Goal: Task Accomplishment & Management: Use online tool/utility

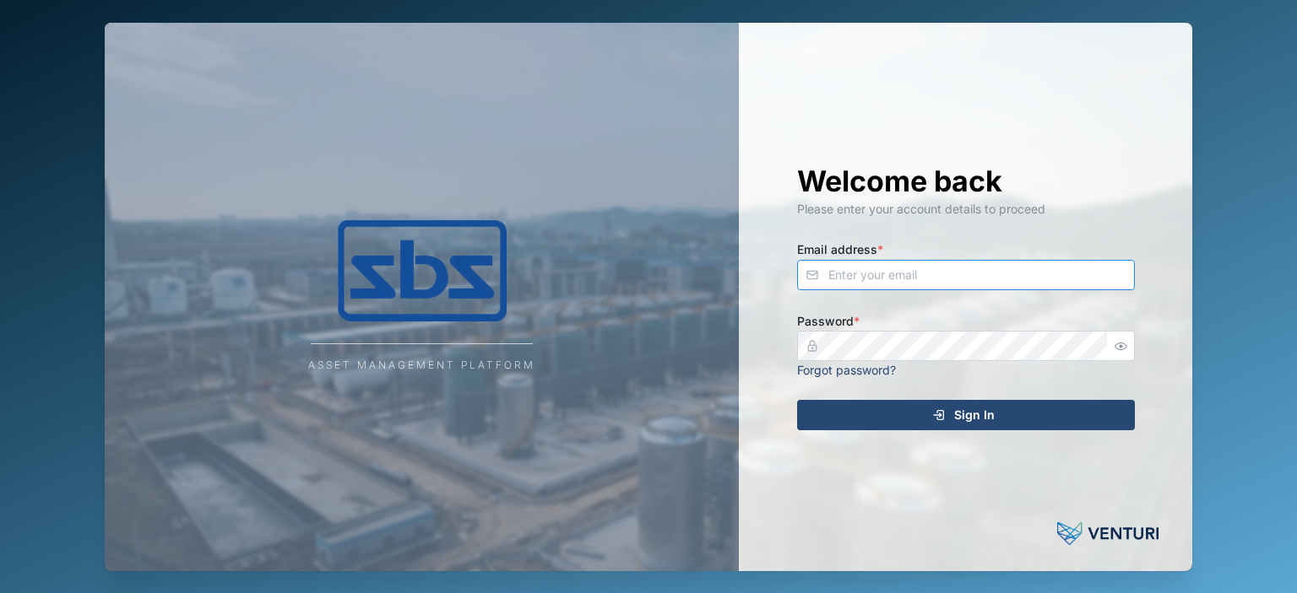
click at [868, 279] on input "Email address *" at bounding box center [966, 275] width 338 height 30
type input "[PERSON_NAME][EMAIL_ADDRESS][DOMAIN_NAME]"
click at [830, 419] on div "Sign In" at bounding box center [963, 415] width 311 height 29
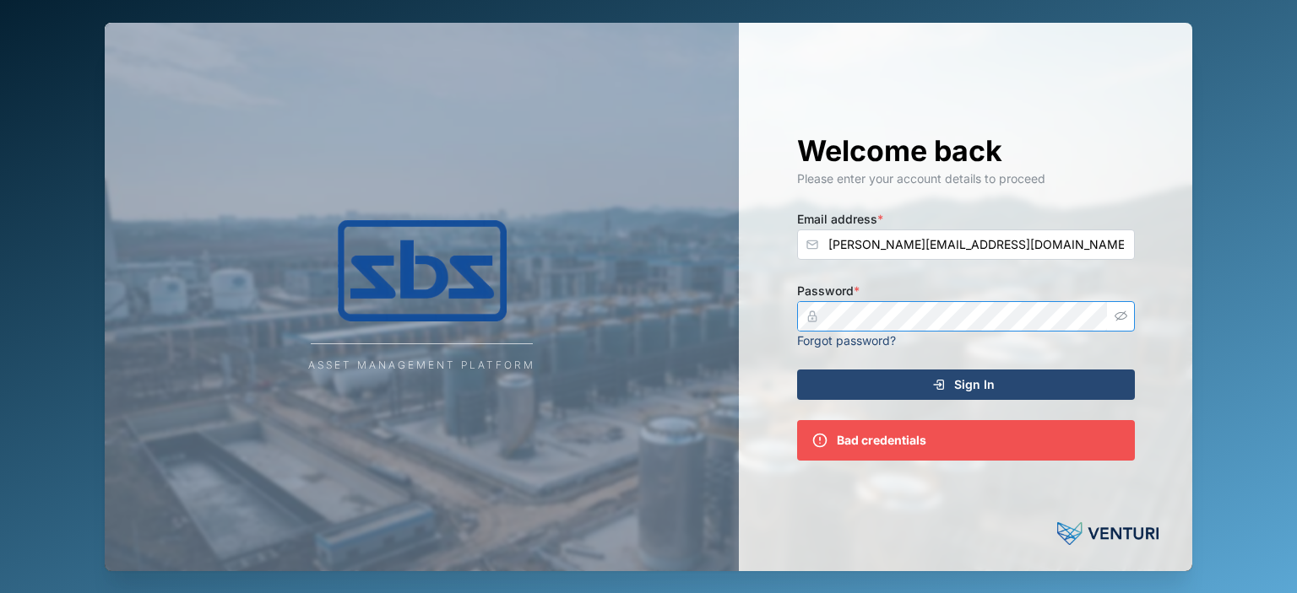
click at [1124, 312] on icon "button" at bounding box center [1120, 316] width 13 height 13
click at [696, 317] on div "Asset Management Platform Welcome back Please enter your account details to pro…" at bounding box center [648, 297] width 1087 height 549
click at [858, 374] on div "Sign In" at bounding box center [963, 385] width 311 height 29
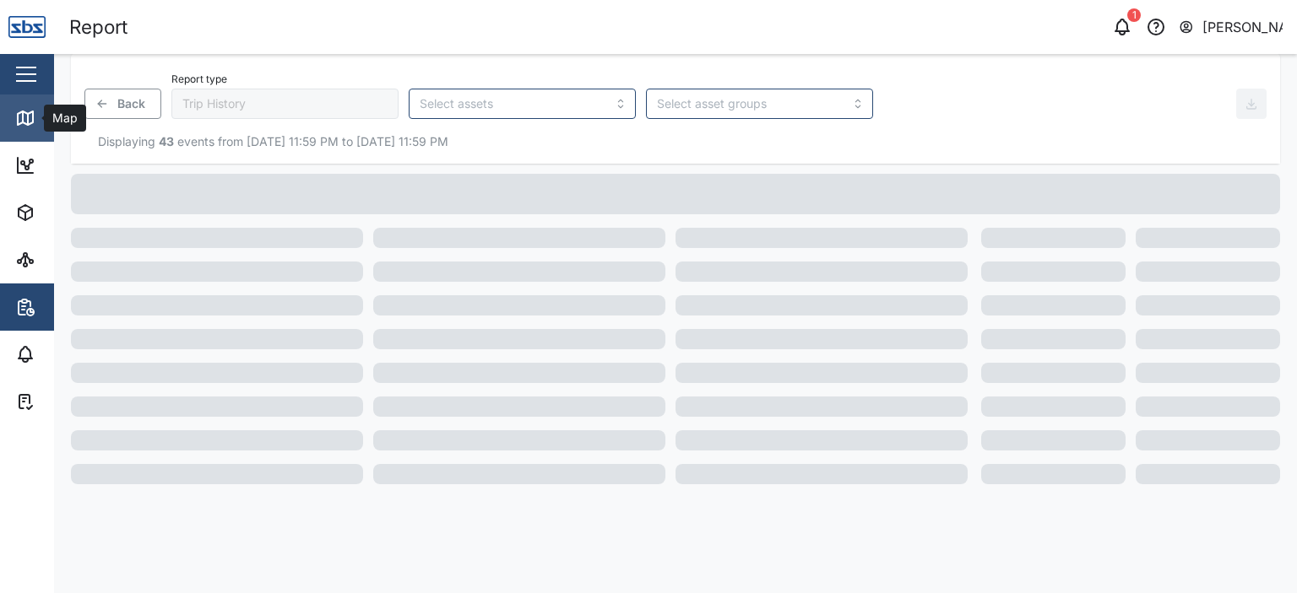
click at [35, 103] on link "Map" at bounding box center [109, 118] width 219 height 47
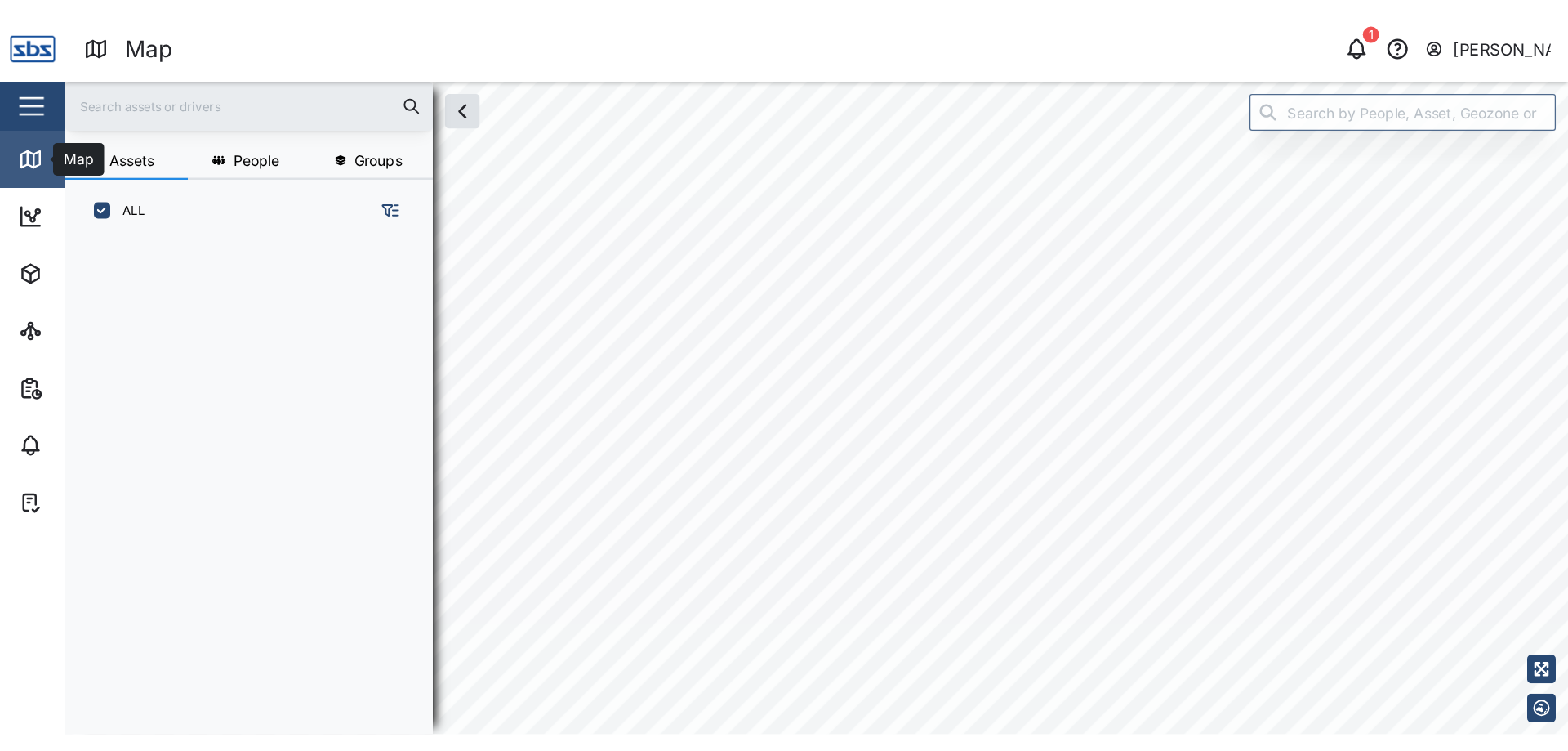
scroll to position [374, 254]
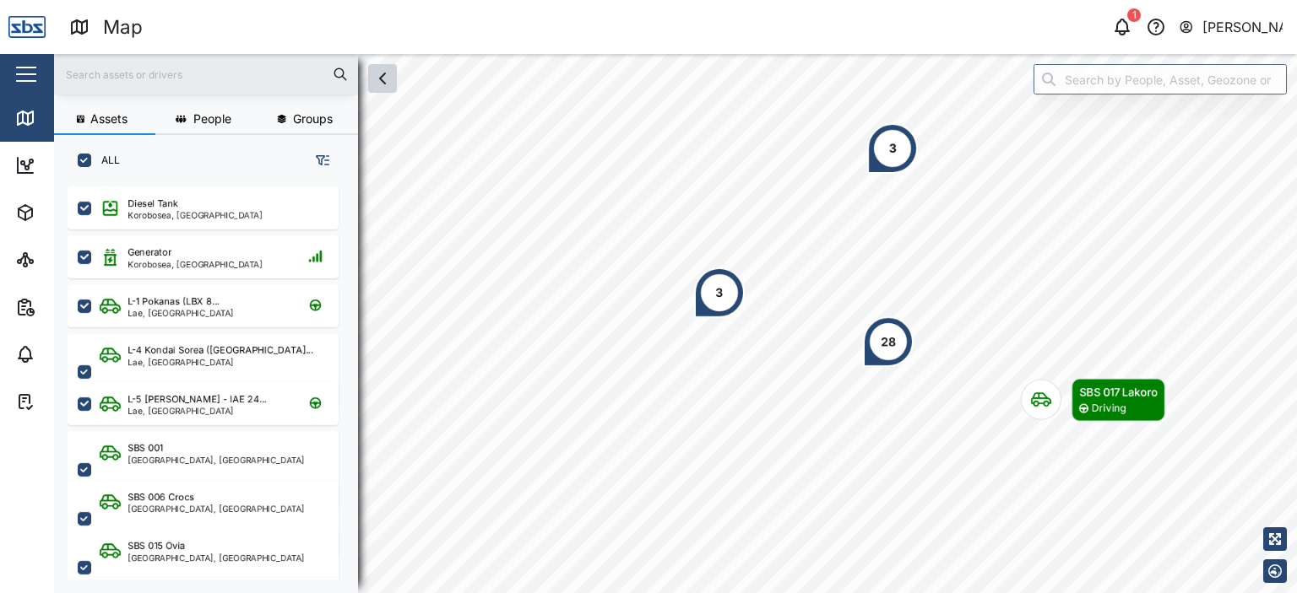
click at [378, 87] on icon "button" at bounding box center [382, 78] width 20 height 20
